Goal: Task Accomplishment & Management: Complete application form

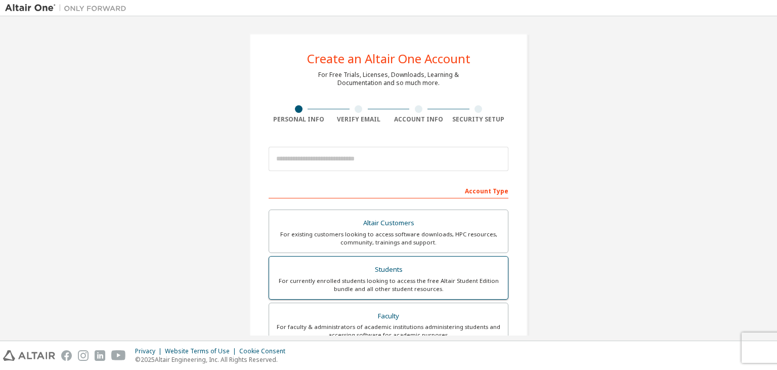
click at [434, 282] on div "For currently enrolled students looking to access the free Altair Student Editi…" at bounding box center [388, 285] width 227 height 16
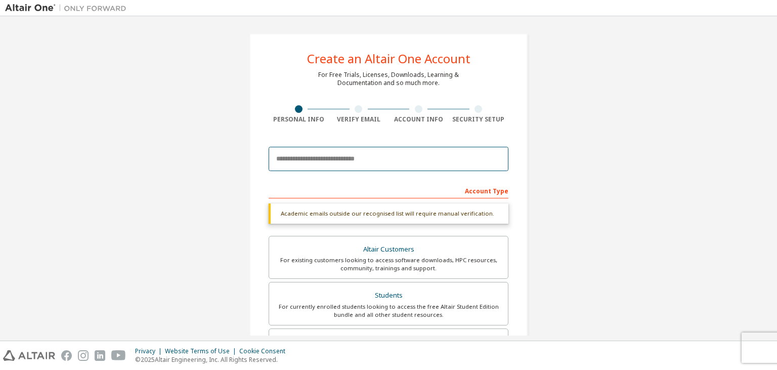
click at [398, 158] on input "email" at bounding box center [389, 159] width 240 height 24
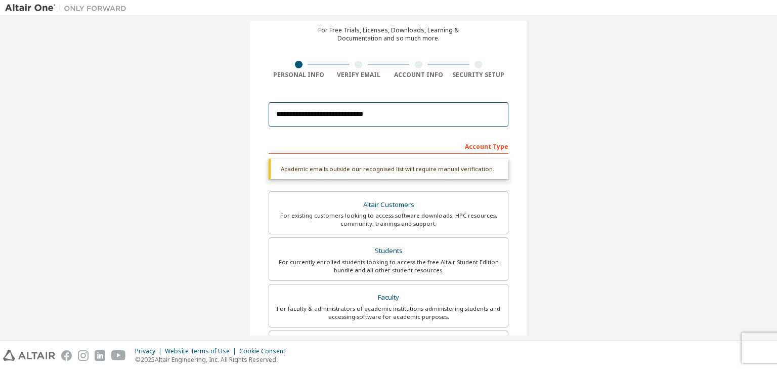
scroll to position [49, 0]
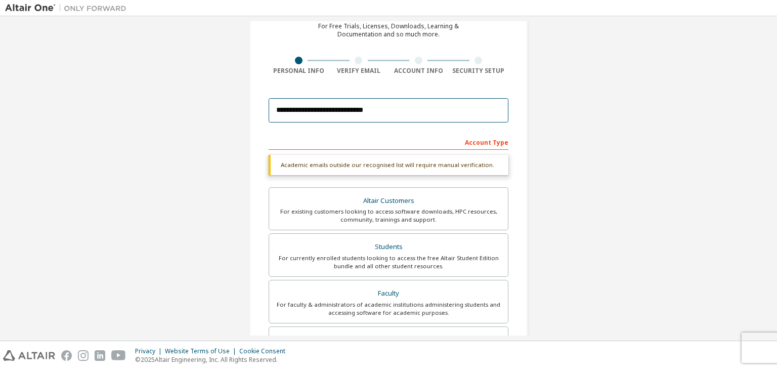
type input "**********"
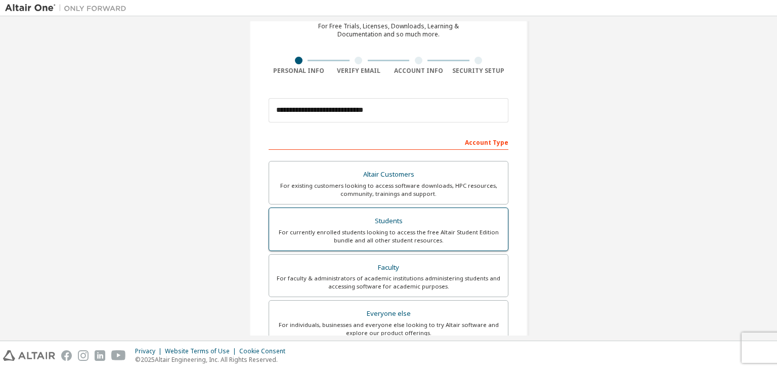
click at [404, 225] on div "Students" at bounding box center [388, 221] width 227 height 14
click at [405, 229] on div "For currently enrolled students looking to access the free Altair Student Editi…" at bounding box center [388, 236] width 227 height 16
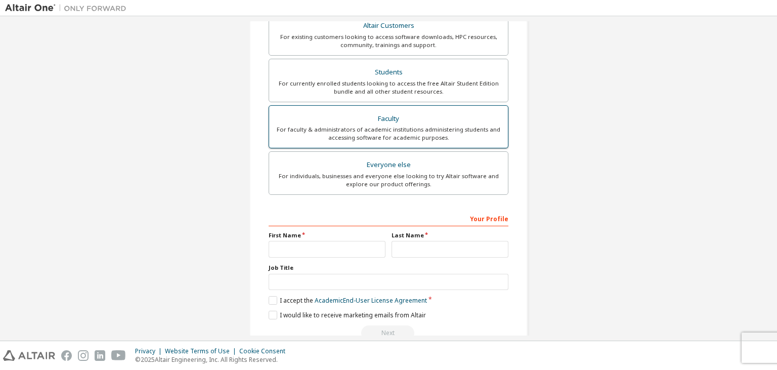
scroll to position [220, 0]
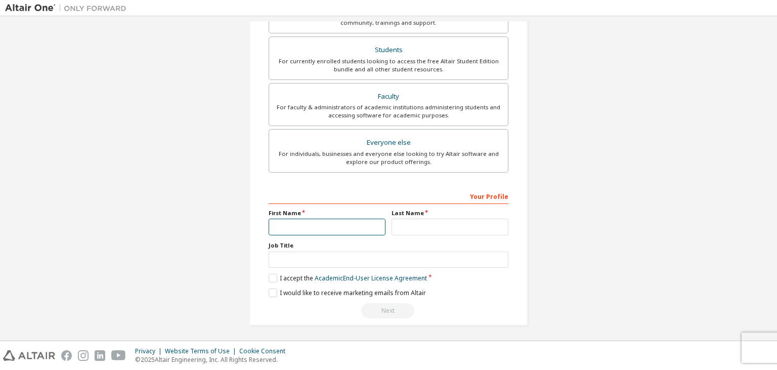
click at [363, 229] on input "text" at bounding box center [327, 227] width 117 height 17
type input "*****"
click at [410, 232] on input "text" at bounding box center [450, 227] width 117 height 17
type input "******"
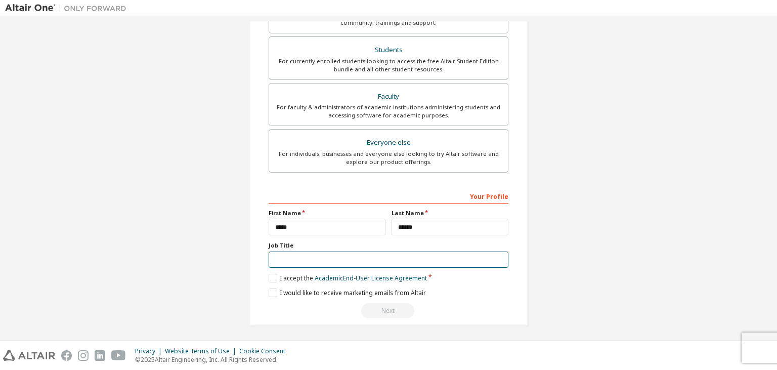
click at [352, 264] on input "text" at bounding box center [389, 260] width 240 height 17
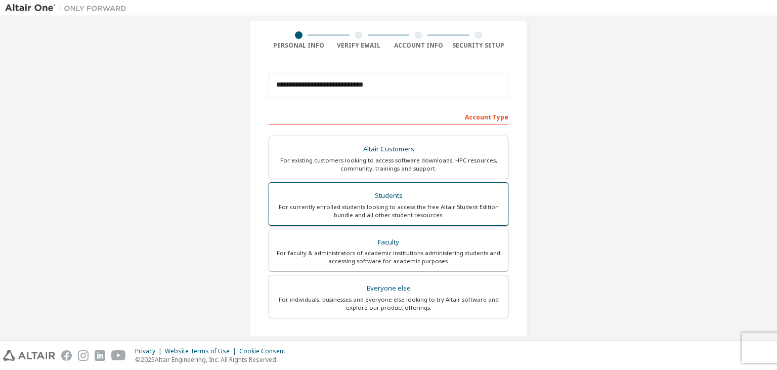
click at [380, 203] on div "For currently enrolled students looking to access the free Altair Student Editi…" at bounding box center [388, 211] width 227 height 16
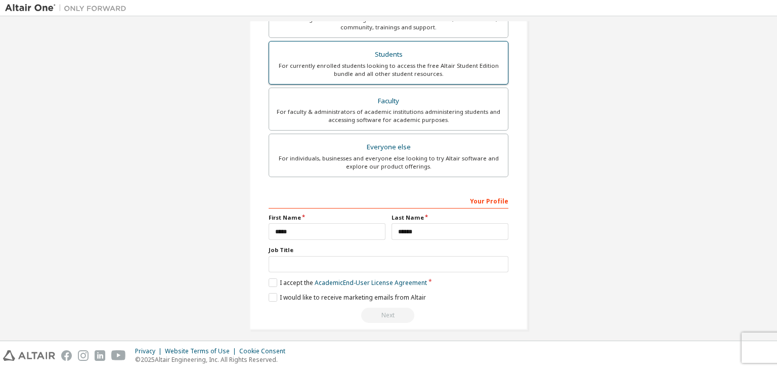
scroll to position [220, 0]
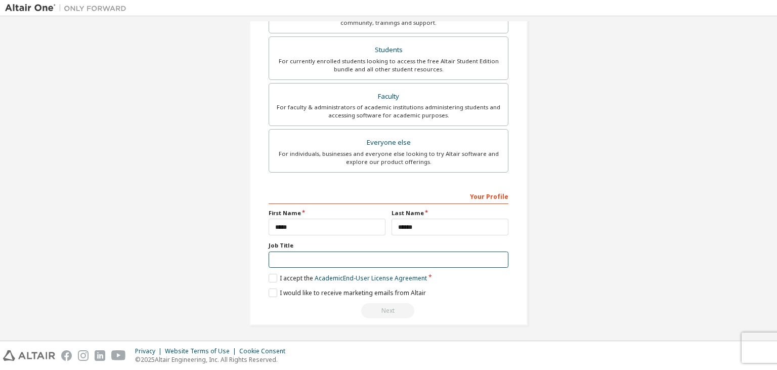
click at [297, 261] on input "text" at bounding box center [389, 260] width 240 height 17
click at [293, 277] on label "I accept the Academic End-User License Agreement" at bounding box center [348, 278] width 158 height 9
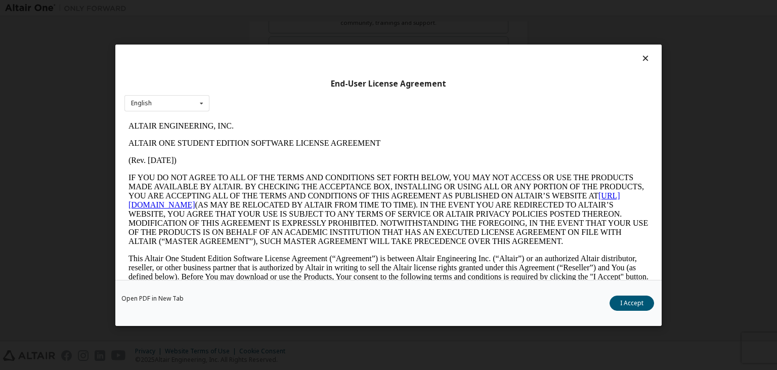
scroll to position [0, 0]
click at [624, 299] on button "I Accept" at bounding box center [632, 302] width 45 height 15
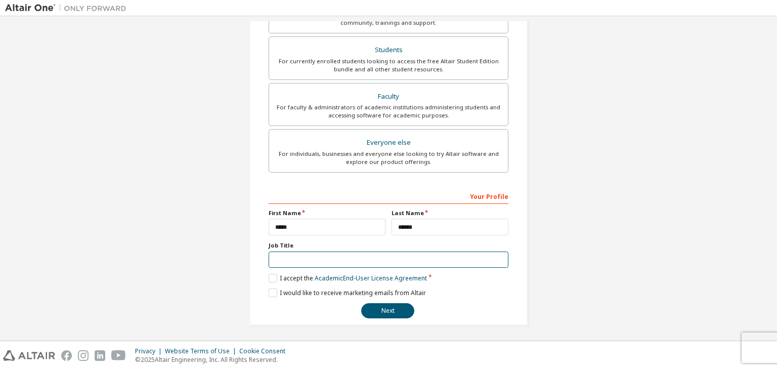
click at [289, 260] on input "text" at bounding box center [389, 260] width 240 height 17
type input "*"
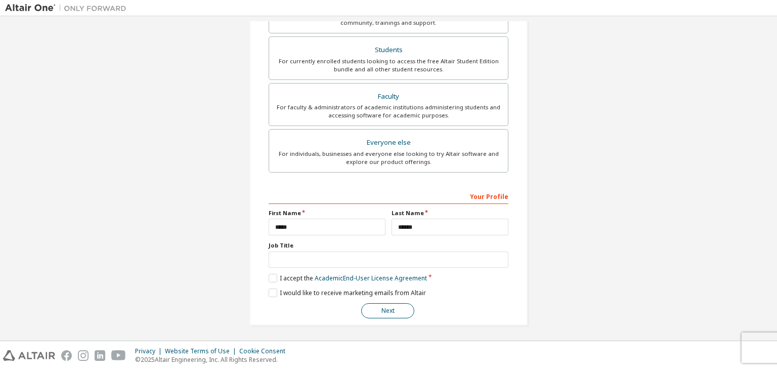
click at [396, 306] on button "Next" at bounding box center [387, 310] width 53 height 15
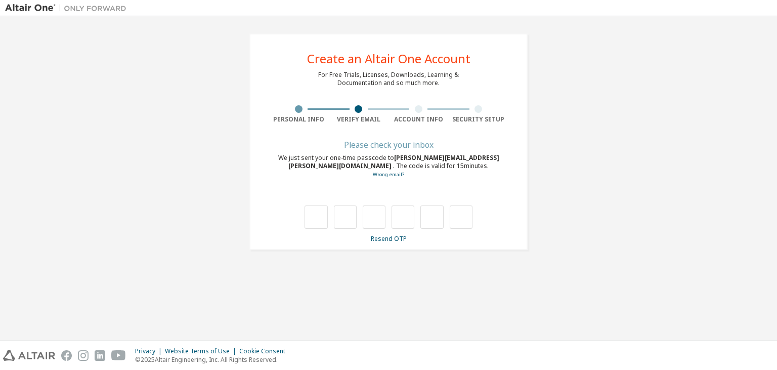
type input "*"
click at [378, 213] on input "*" at bounding box center [374, 216] width 23 height 23
click at [374, 217] on input "text" at bounding box center [374, 216] width 23 height 23
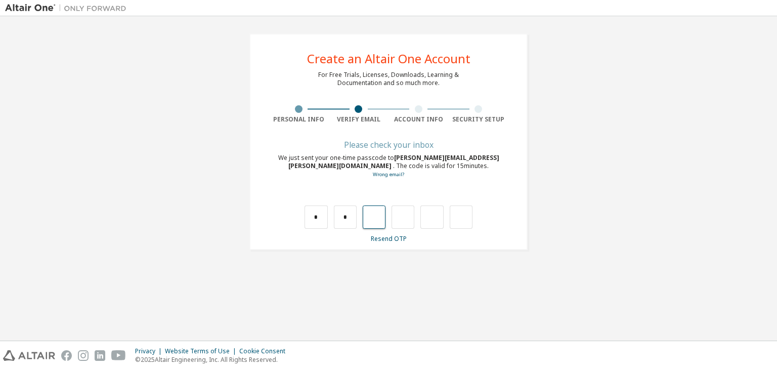
type input "*"
